Goal: Task Accomplishment & Management: Manage account settings

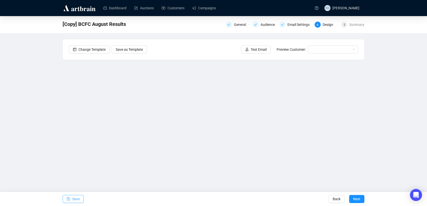
click at [76, 202] on span "Save" at bounding box center [76, 199] width 8 height 14
click at [355, 199] on span "Next" at bounding box center [356, 199] width 7 height 14
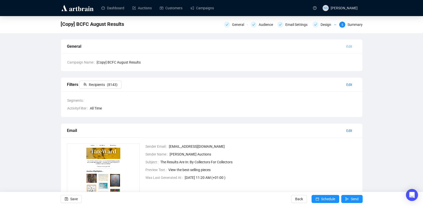
click at [348, 44] on span "Edit" at bounding box center [349, 47] width 6 height 6
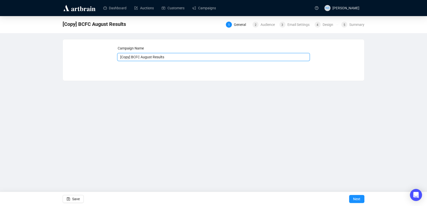
click at [173, 57] on input "[Copy] BCFC August Results" at bounding box center [213, 57] width 193 height 8
click at [151, 59] on input "[Copy] BCFC August Results" at bounding box center [213, 57] width 193 height 8
type input "UACA September Results"
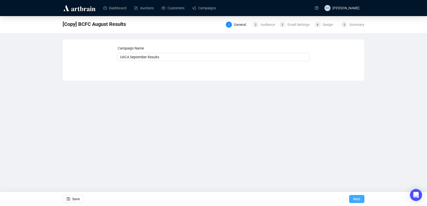
click at [354, 200] on span "Next" at bounding box center [356, 199] width 7 height 14
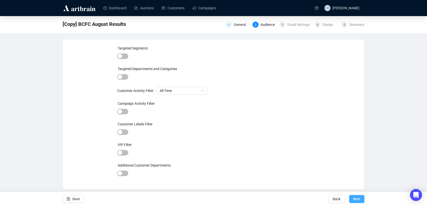
click at [356, 200] on span "Next" at bounding box center [356, 199] width 7 height 14
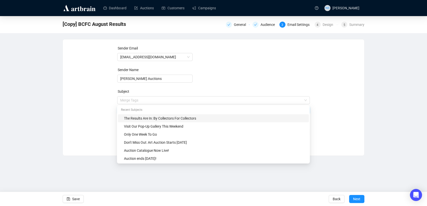
click at [200, 101] on span "Merge Tags The Results Are In: By Collectors For Collectors" at bounding box center [213, 105] width 193 height 14
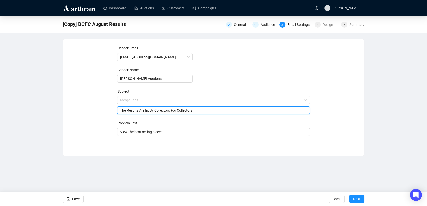
click at [101, 121] on div "Sender Email [EMAIL_ADDRESS][DOMAIN_NAME] Sender Name [PERSON_NAME] Auctions Su…" at bounding box center [213, 94] width 289 height 97
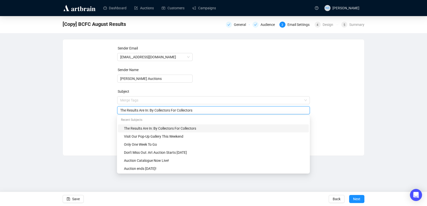
drag, startPoint x: 193, startPoint y: 112, endPoint x: 149, endPoint y: 112, distance: 44.3
click at [149, 112] on input "The Results Are In: By Collectors For Collectors" at bounding box center [213, 111] width 187 height 6
type input "The Results Are In: Urban & Contemporary Art"
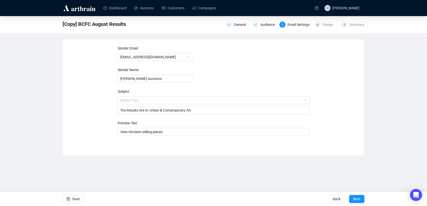
click at [98, 110] on div "Sender Email [EMAIL_ADDRESS][DOMAIN_NAME] Sender Name [PERSON_NAME] Auctions Su…" at bounding box center [213, 94] width 289 height 97
click at [358, 200] on span "Next" at bounding box center [356, 199] width 7 height 14
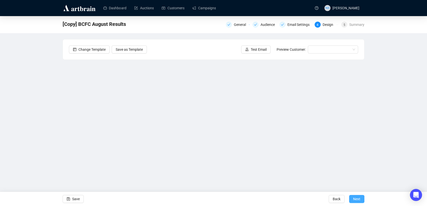
click at [356, 200] on span "Next" at bounding box center [356, 199] width 7 height 14
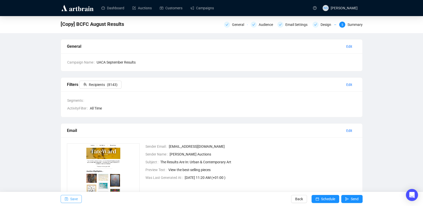
click at [70, 202] on span "Save" at bounding box center [74, 199] width 8 height 14
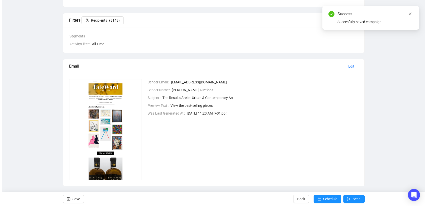
scroll to position [69, 0]
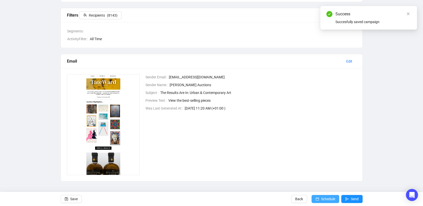
click at [323, 201] on span "Schedule" at bounding box center [328, 199] width 14 height 14
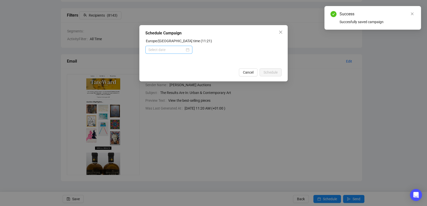
click at [188, 51] on div at bounding box center [168, 50] width 41 height 6
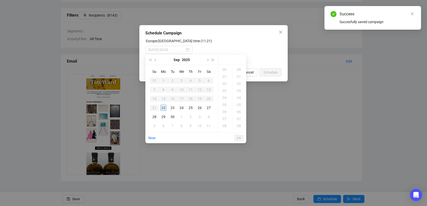
click at [163, 107] on div "22" at bounding box center [164, 108] width 6 height 6
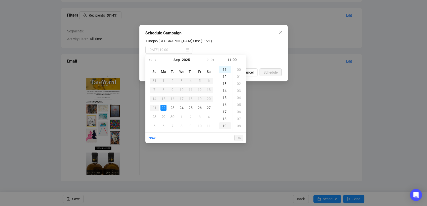
click at [223, 127] on div "19" at bounding box center [225, 126] width 12 height 7
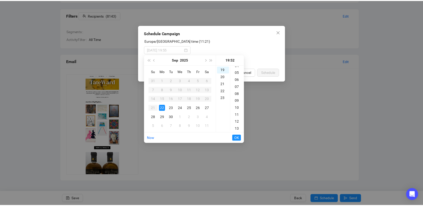
scroll to position [0, 0]
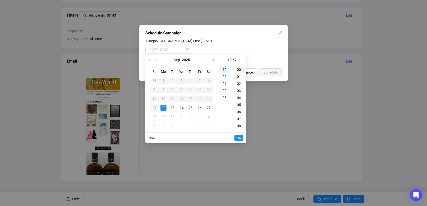
click at [236, 70] on div "00" at bounding box center [239, 69] width 12 height 7
type input "[DATE] 19:00"
click at [239, 138] on span "OK" at bounding box center [238, 138] width 5 height 10
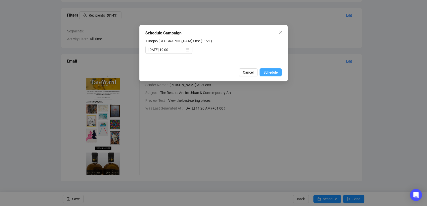
click at [271, 71] on span "Schedule" at bounding box center [271, 73] width 14 height 6
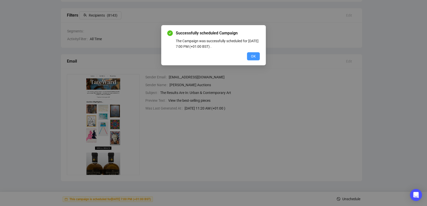
click at [251, 58] on button "OK" at bounding box center [253, 56] width 13 height 8
